Goal: Task Accomplishment & Management: Use online tool/utility

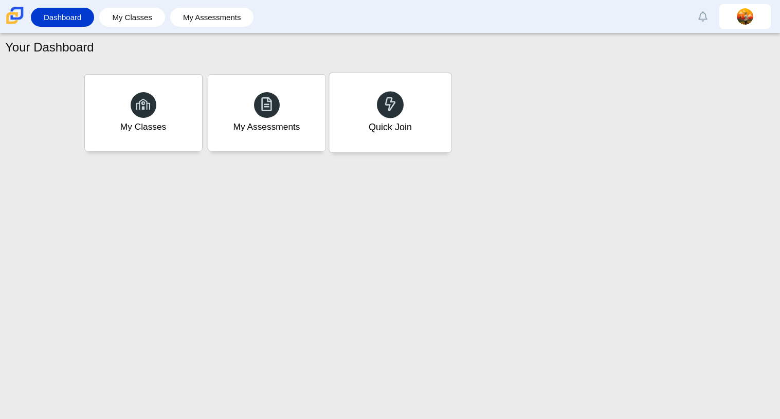
click at [430, 89] on div "Quick Join" at bounding box center [390, 112] width 122 height 79
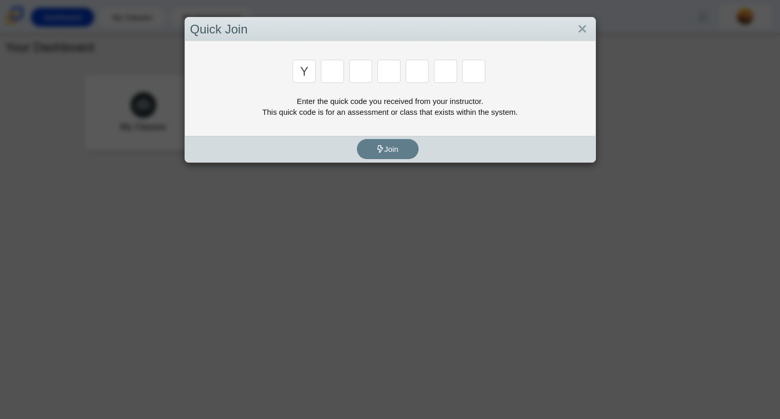
type input "y"
type input "3"
type input "k"
type input "e"
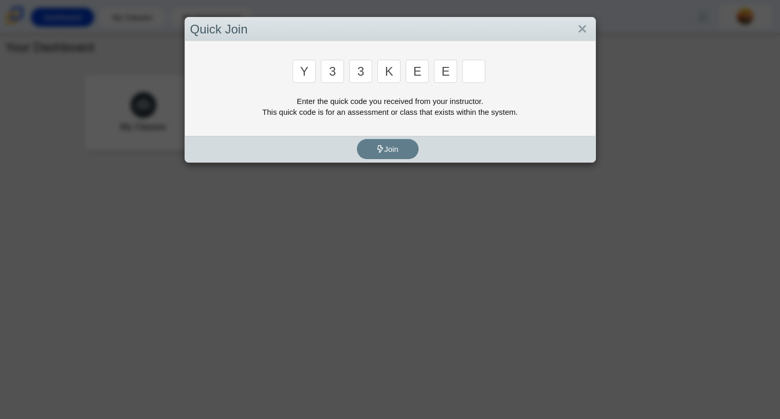
type input "e"
type input "4"
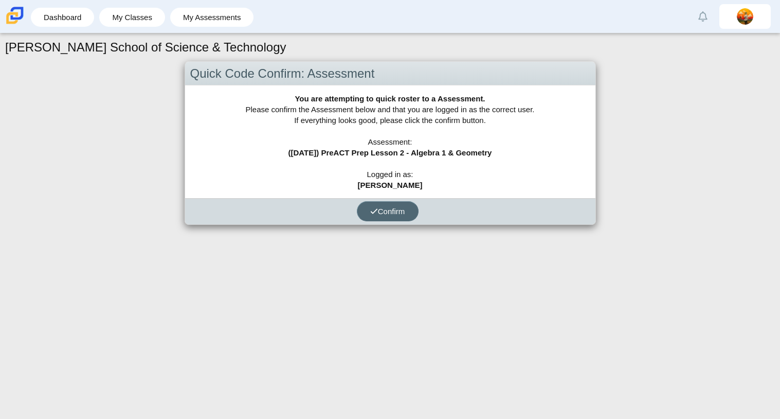
click at [388, 208] on span "Confirm" at bounding box center [387, 211] width 35 height 9
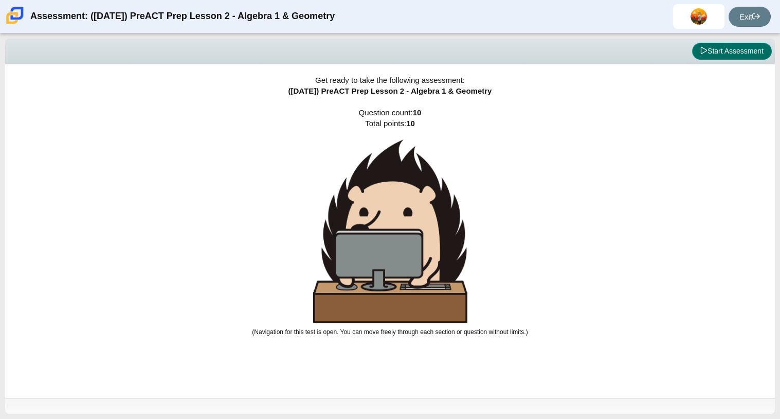
click at [700, 49] on icon at bounding box center [703, 50] width 7 height 7
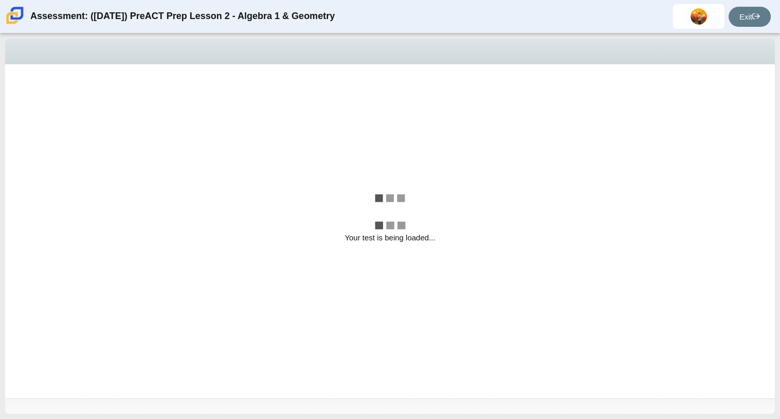
select select "89427bb7-e313-4f00-988f-8b8255897029"
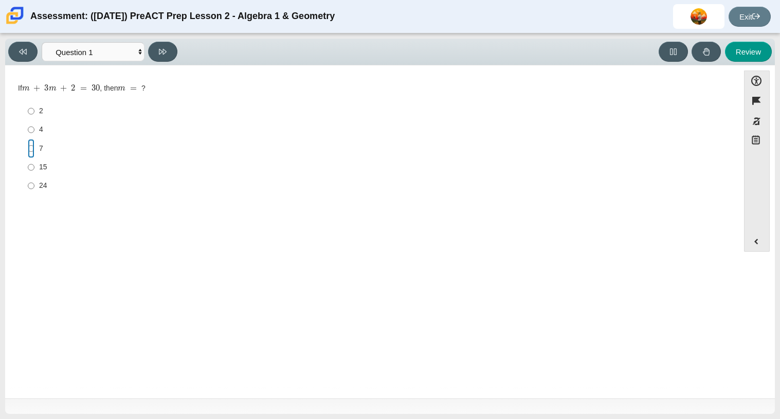
click at [29, 143] on input "7 7" at bounding box center [31, 148] width 7 height 19
radio input "true"
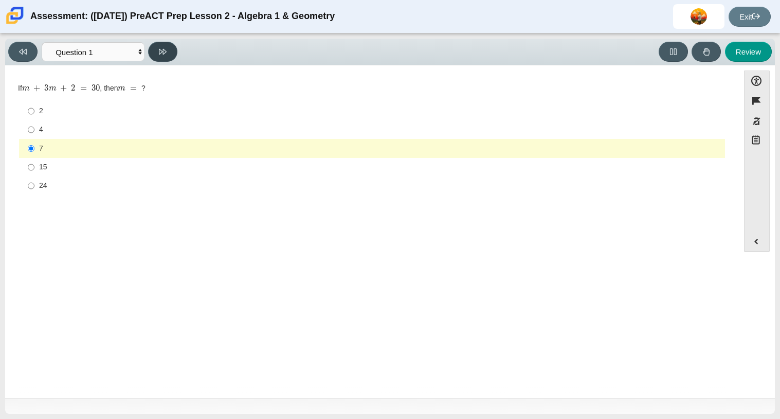
click at [165, 58] on button at bounding box center [162, 52] width 29 height 20
select select "210571de-36a6-4d8e-a361-ceff8ef801dc"
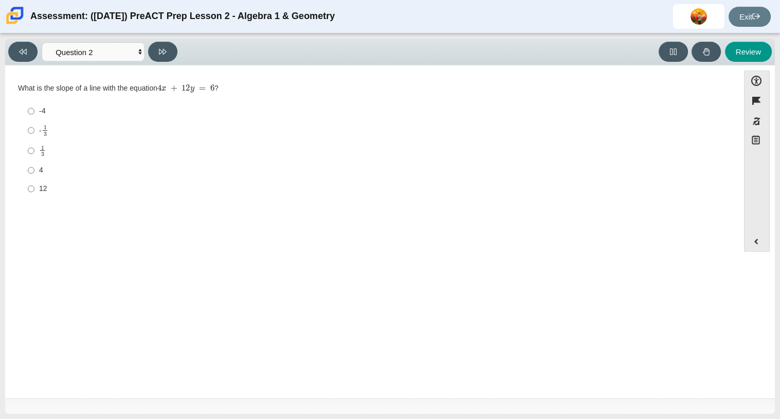
click at [45, 128] on mjx-c "Assessment items" at bounding box center [45, 127] width 3 height 4
click at [34, 128] on input "- 1 3 -1 third" at bounding box center [31, 130] width 7 height 20
radio input "true"
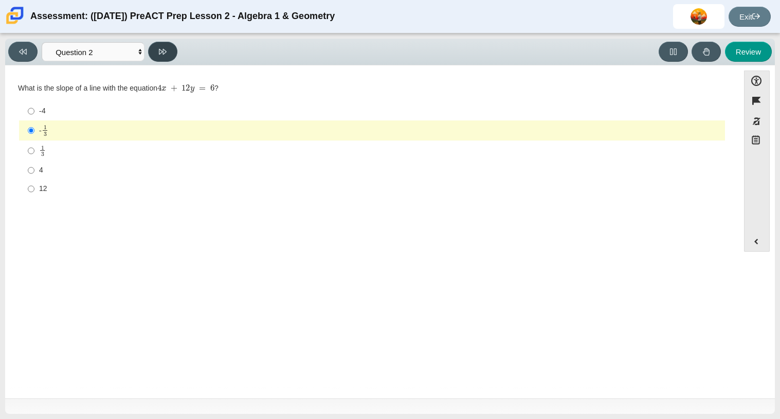
click at [173, 59] on button at bounding box center [162, 52] width 29 height 20
select select "ec95ace6-bebc-42b8-9428-40567494d4da"
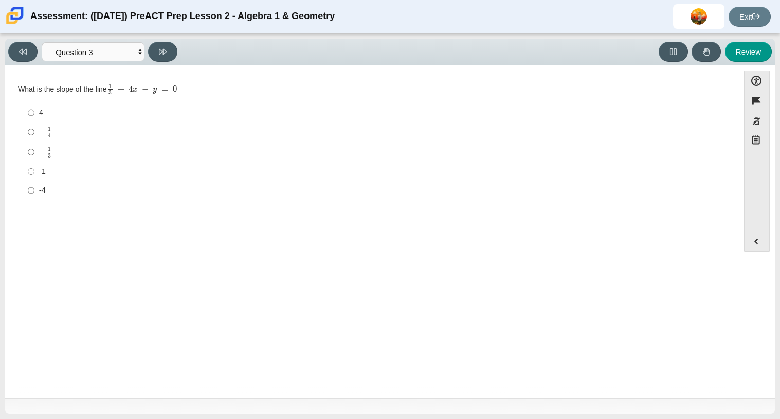
click at [42, 117] on div "4" at bounding box center [380, 112] width 682 height 10
click at [34, 117] on input "4 4" at bounding box center [31, 112] width 7 height 19
radio input "true"
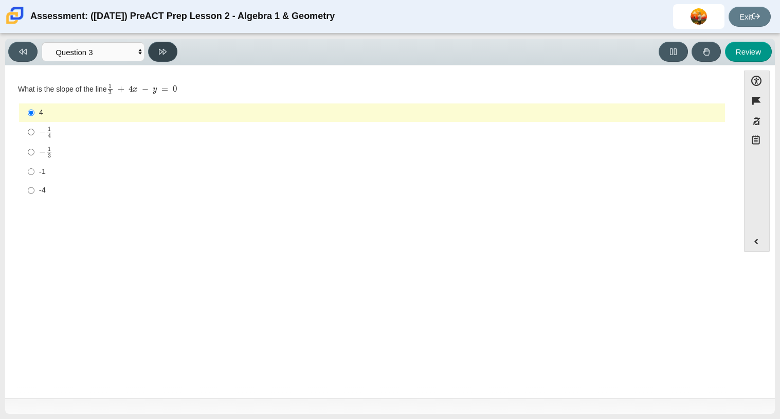
click at [159, 56] on button at bounding box center [162, 52] width 29 height 20
select select "bbf5d072-3e0b-44c4-9a12-6e7c9033f65b"
